Goal: Task Accomplishment & Management: Manage account settings

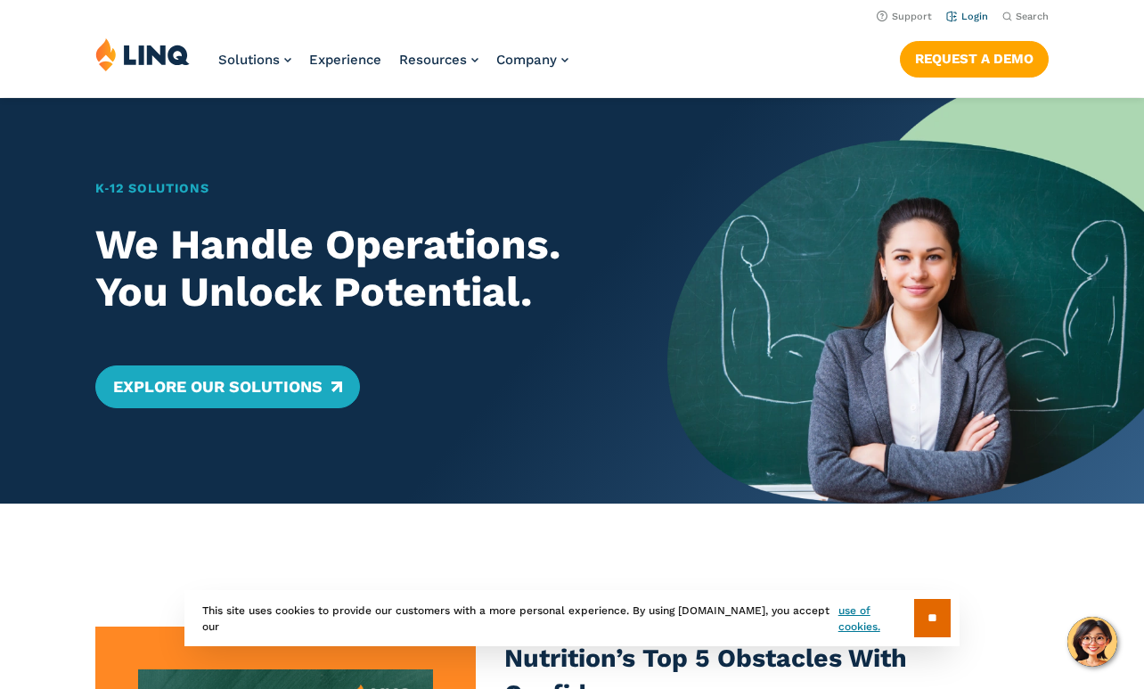
click at [969, 18] on link "Login" at bounding box center [967, 17] width 42 height 12
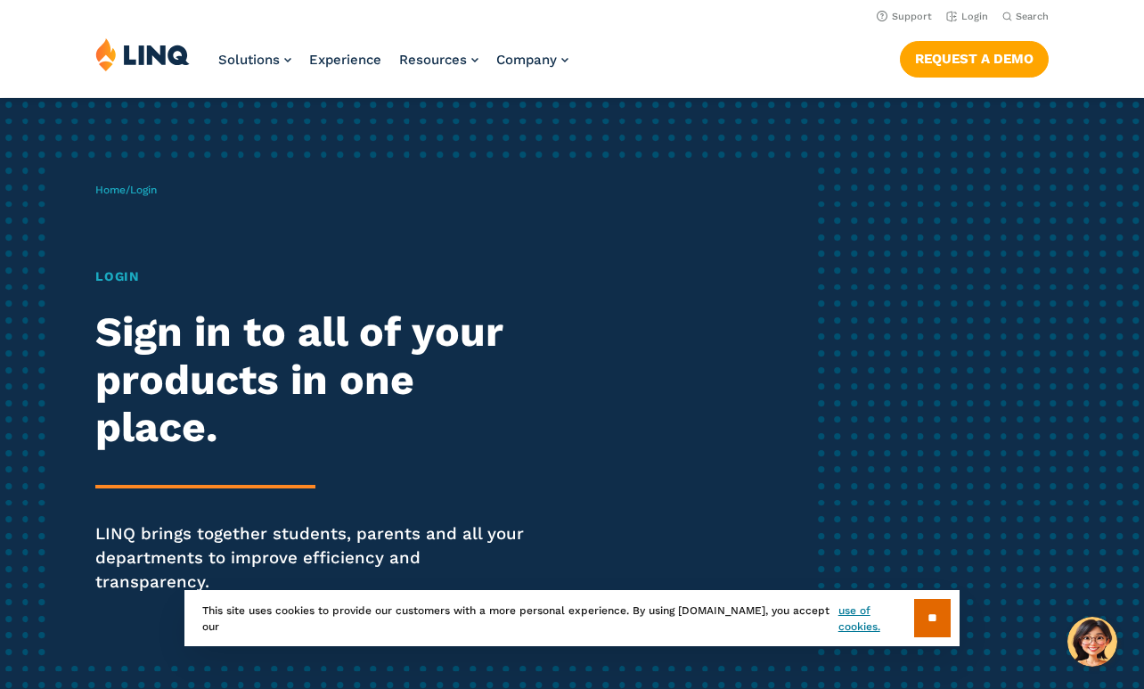
click at [120, 277] on h1 "Login" at bounding box center [315, 276] width 441 height 19
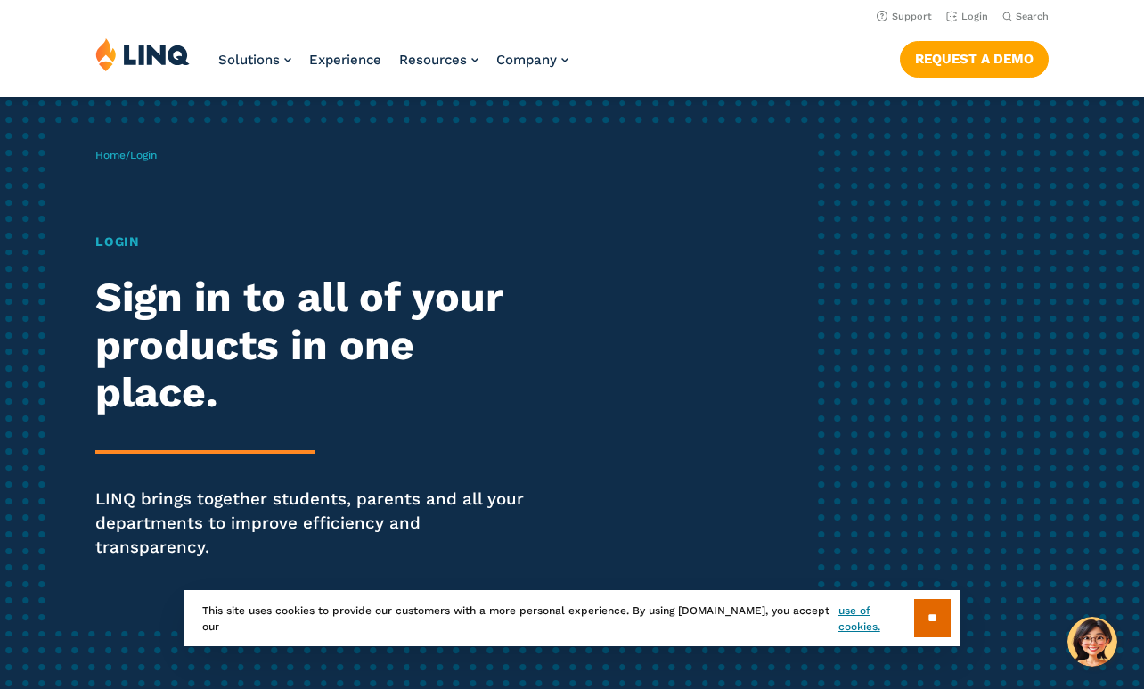
scroll to position [38, 0]
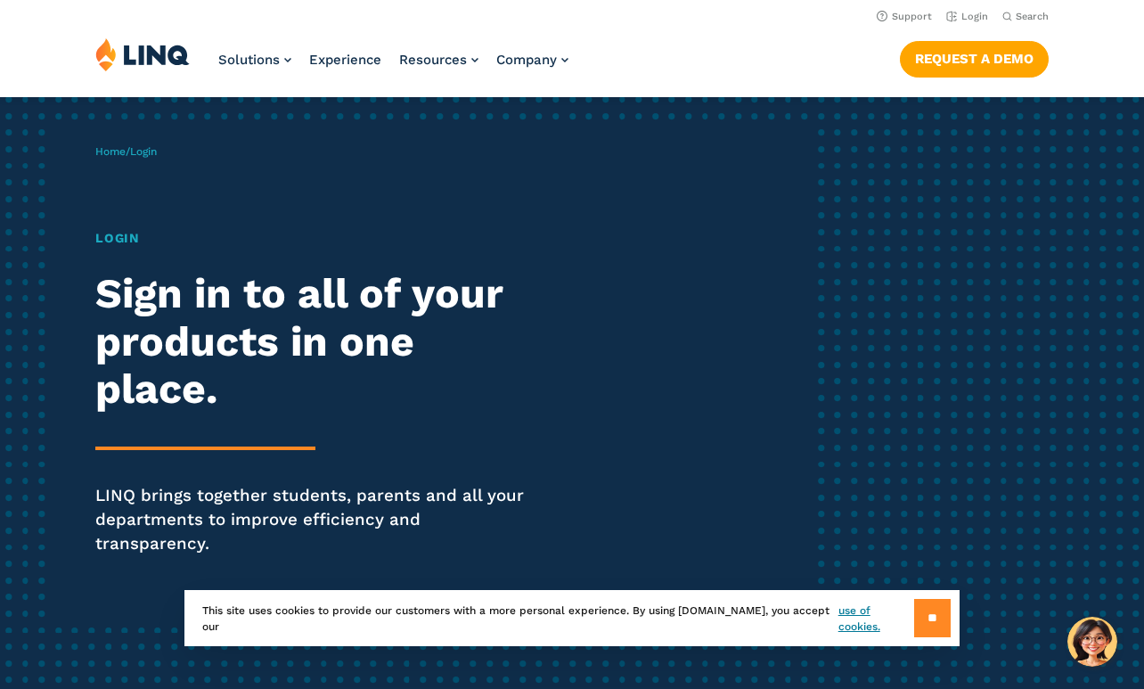
click at [936, 614] on input "**" at bounding box center [932, 618] width 37 height 38
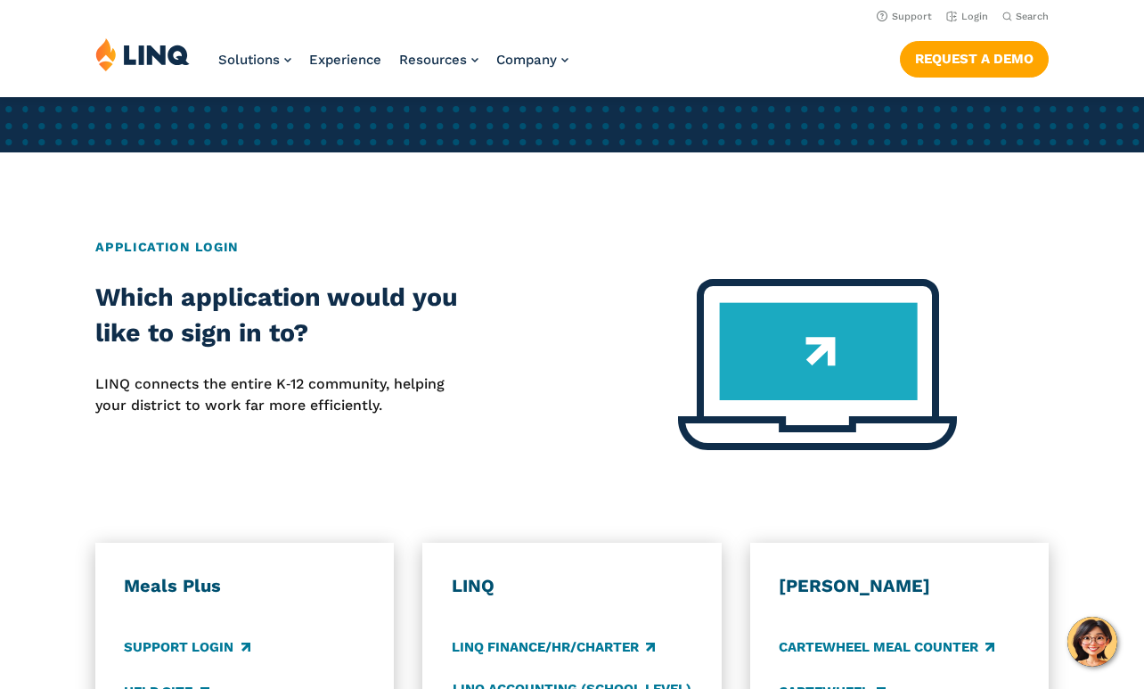
scroll to position [568, 0]
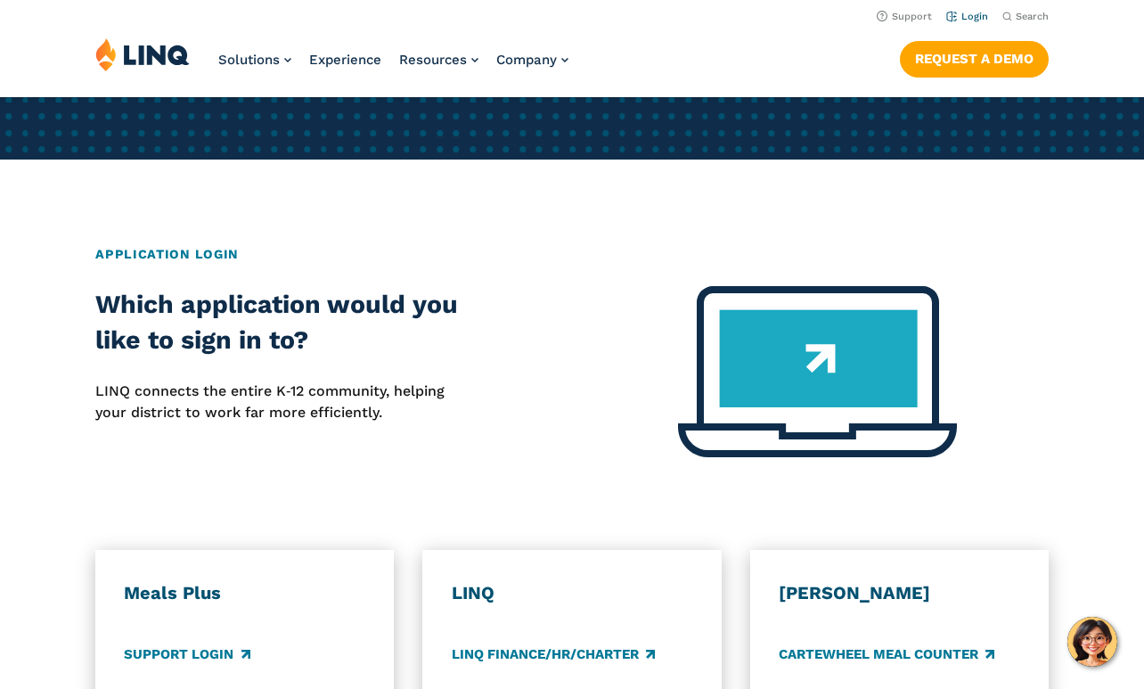
click at [967, 17] on link "Login" at bounding box center [967, 17] width 42 height 12
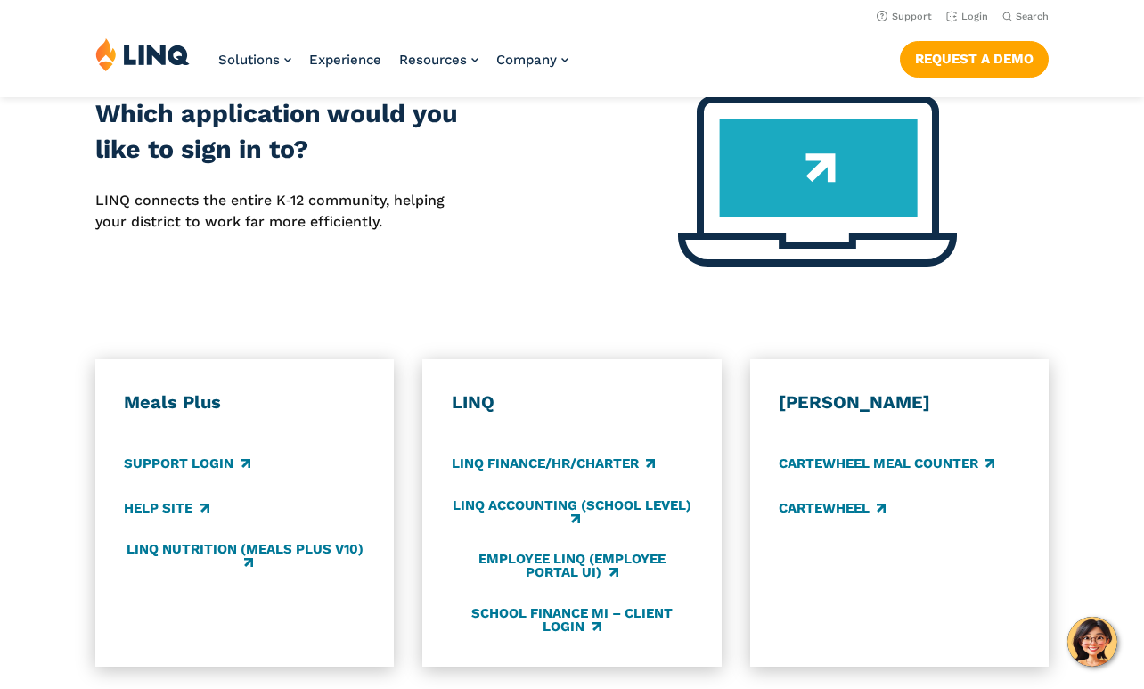
scroll to position [740, 0]
